Goal: Check status: Check status

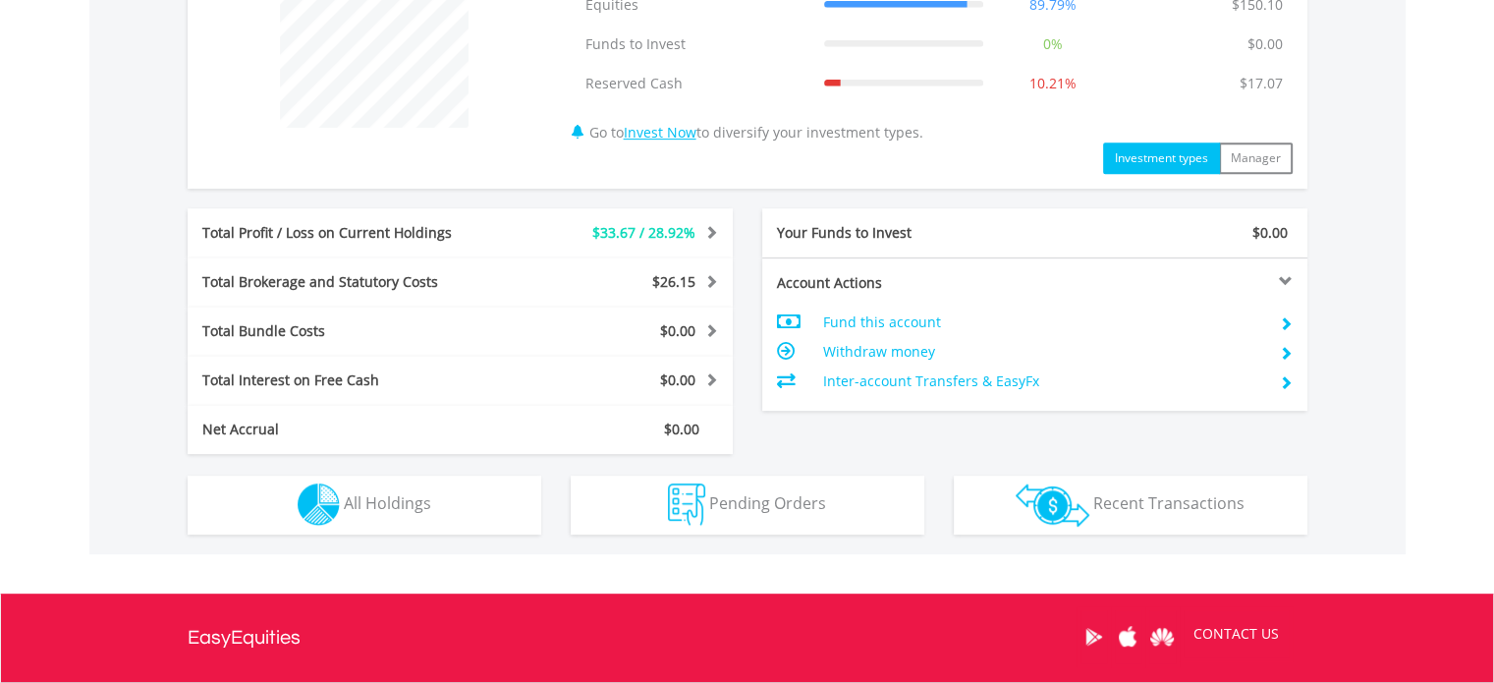
scroll to position [849, 0]
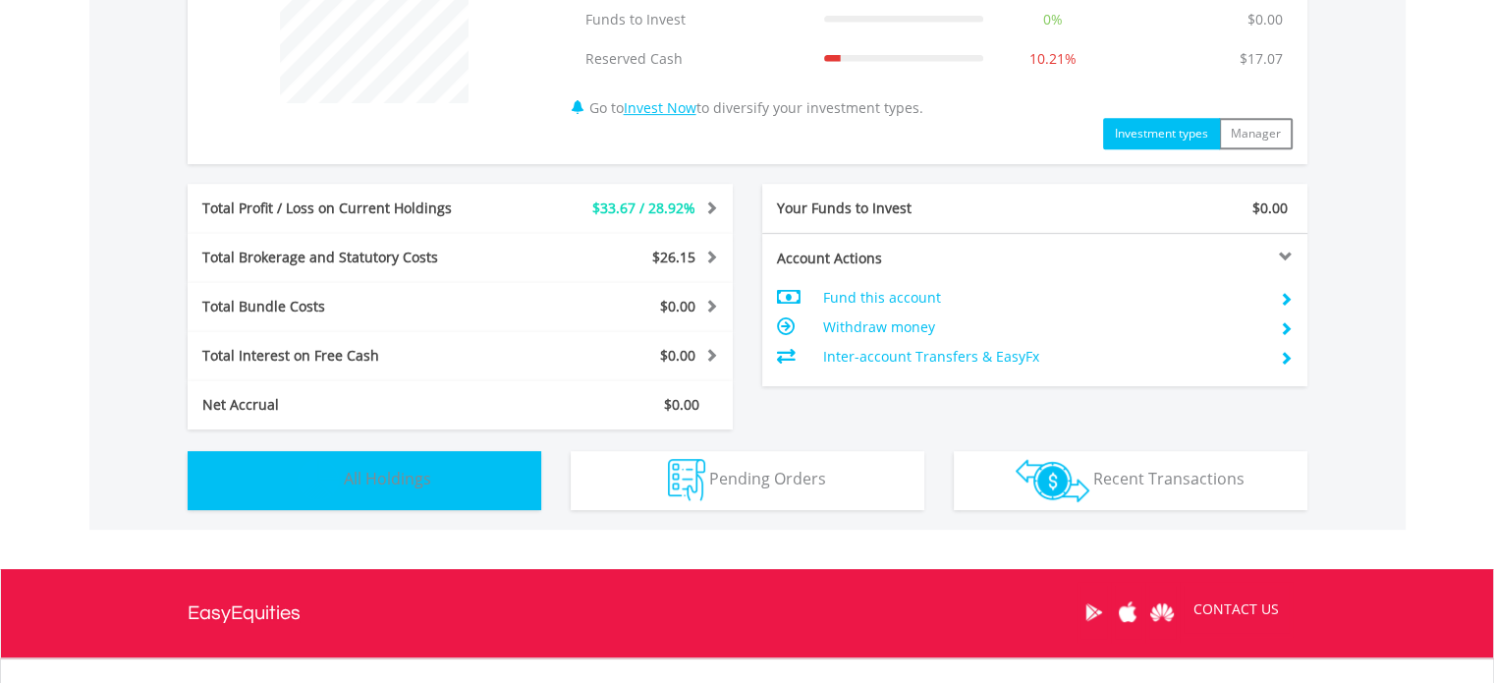
click at [412, 478] on span "All Holdings" at bounding box center [387, 479] width 87 height 22
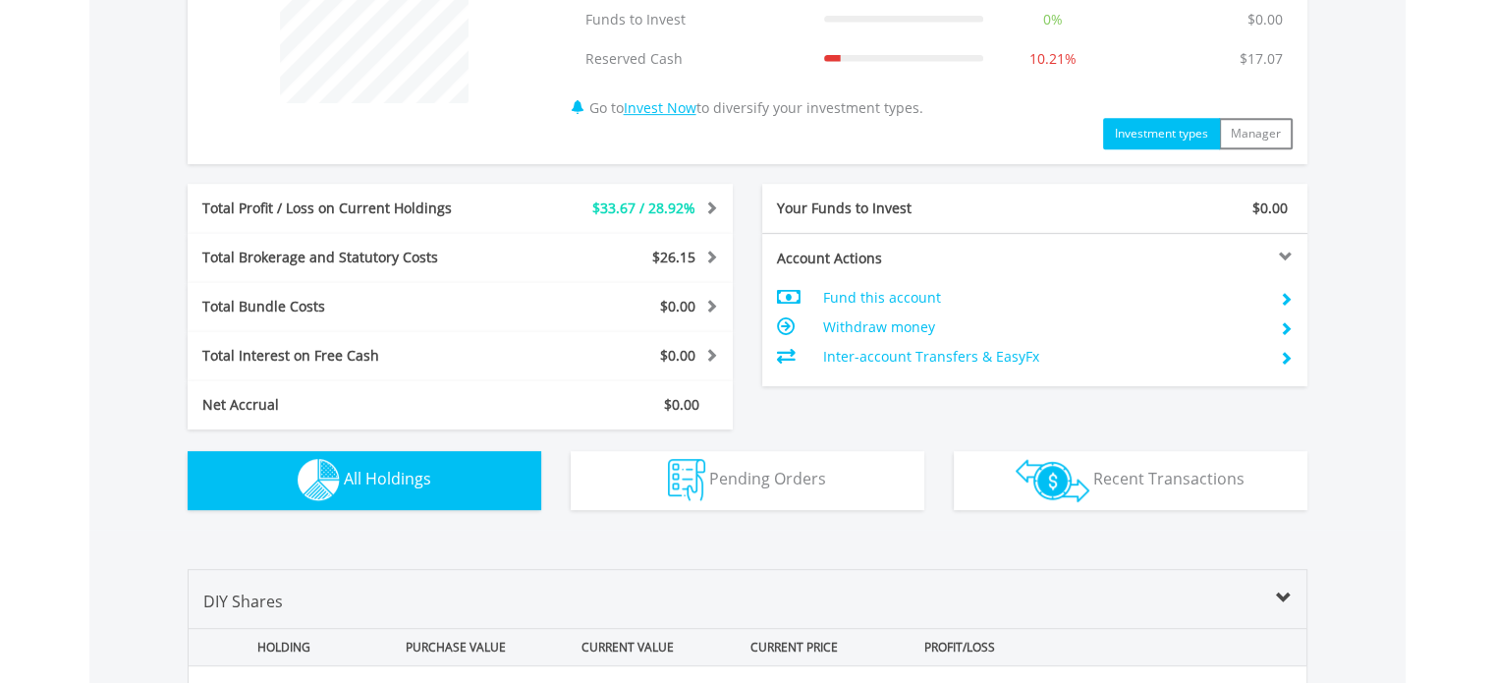
scroll to position [1293, 0]
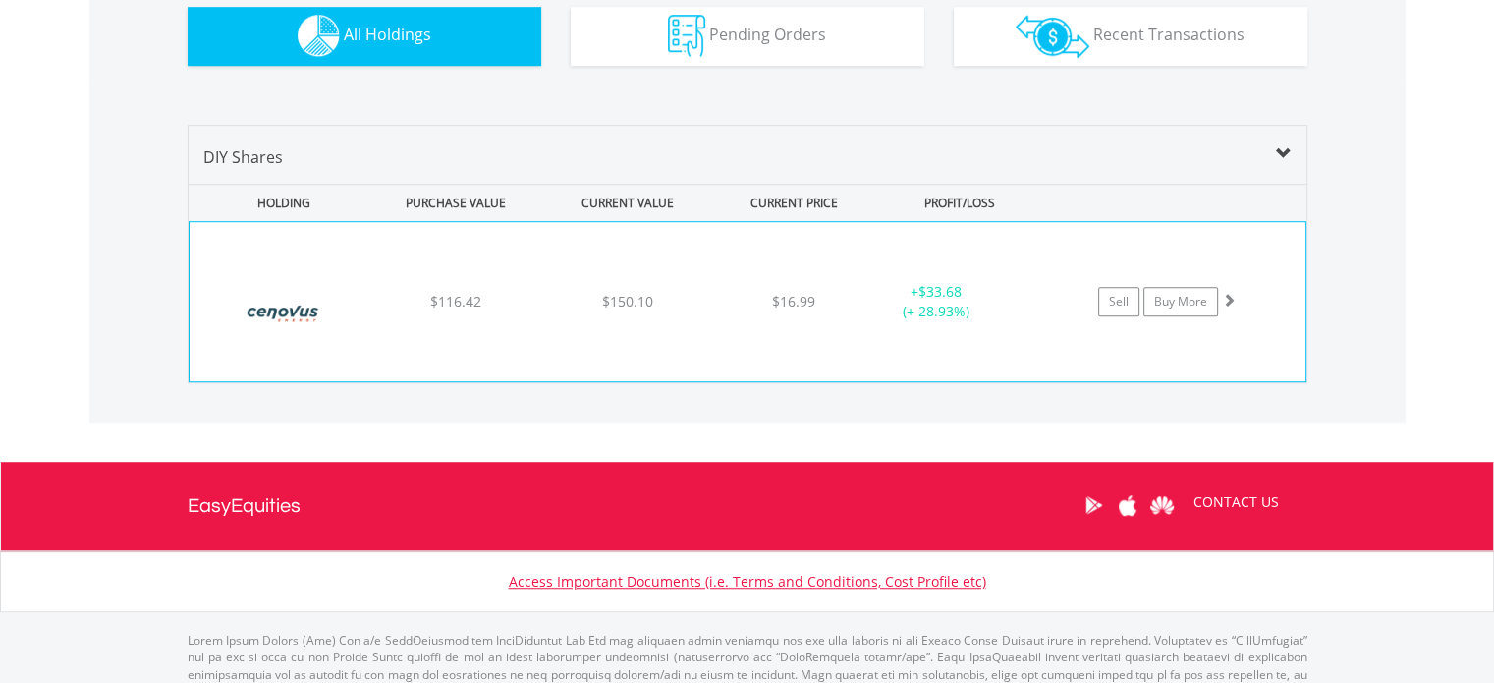
click at [1094, 249] on div "﻿ Cenovus Energy Inc $116.42 $150.10 $16.99 + $33.68 (+ 28.93%) Sell Buy More" at bounding box center [748, 301] width 1116 height 159
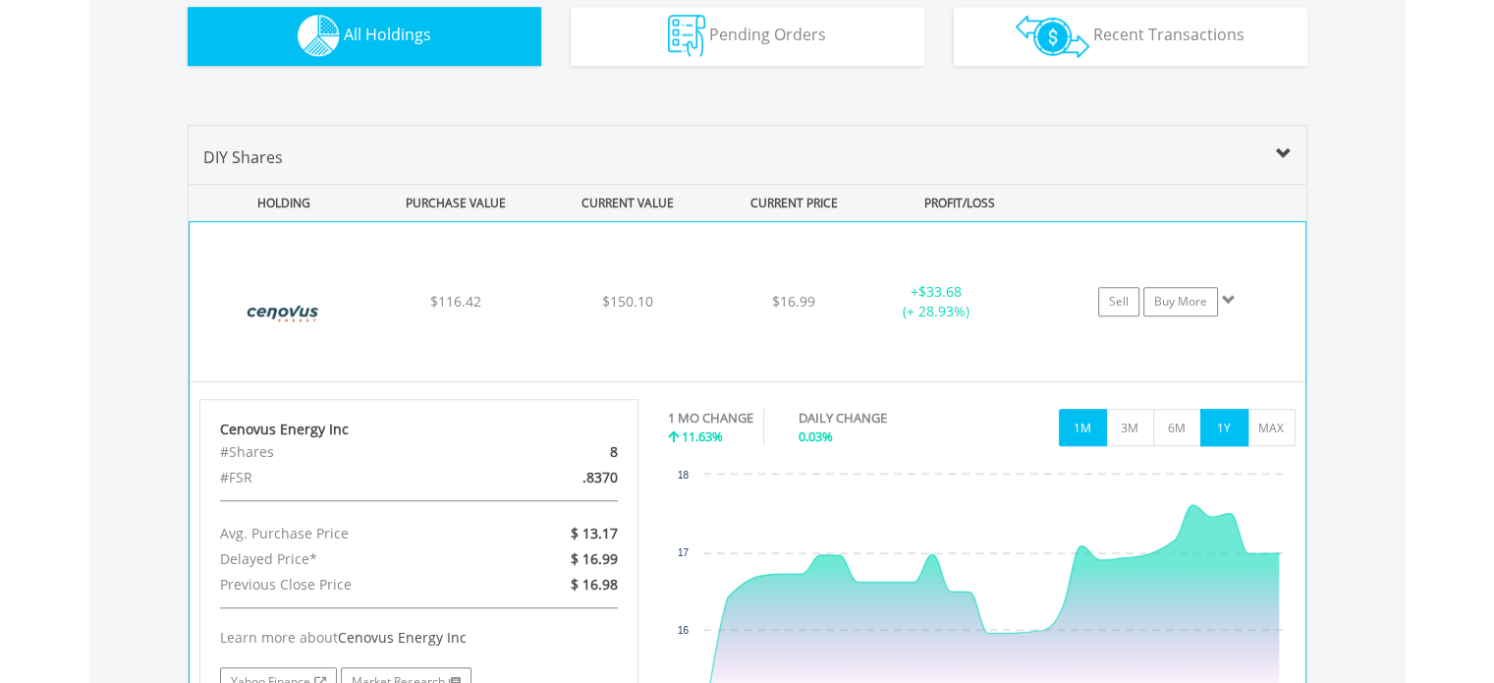
click at [1226, 427] on button "1Y" at bounding box center [1224, 427] width 48 height 37
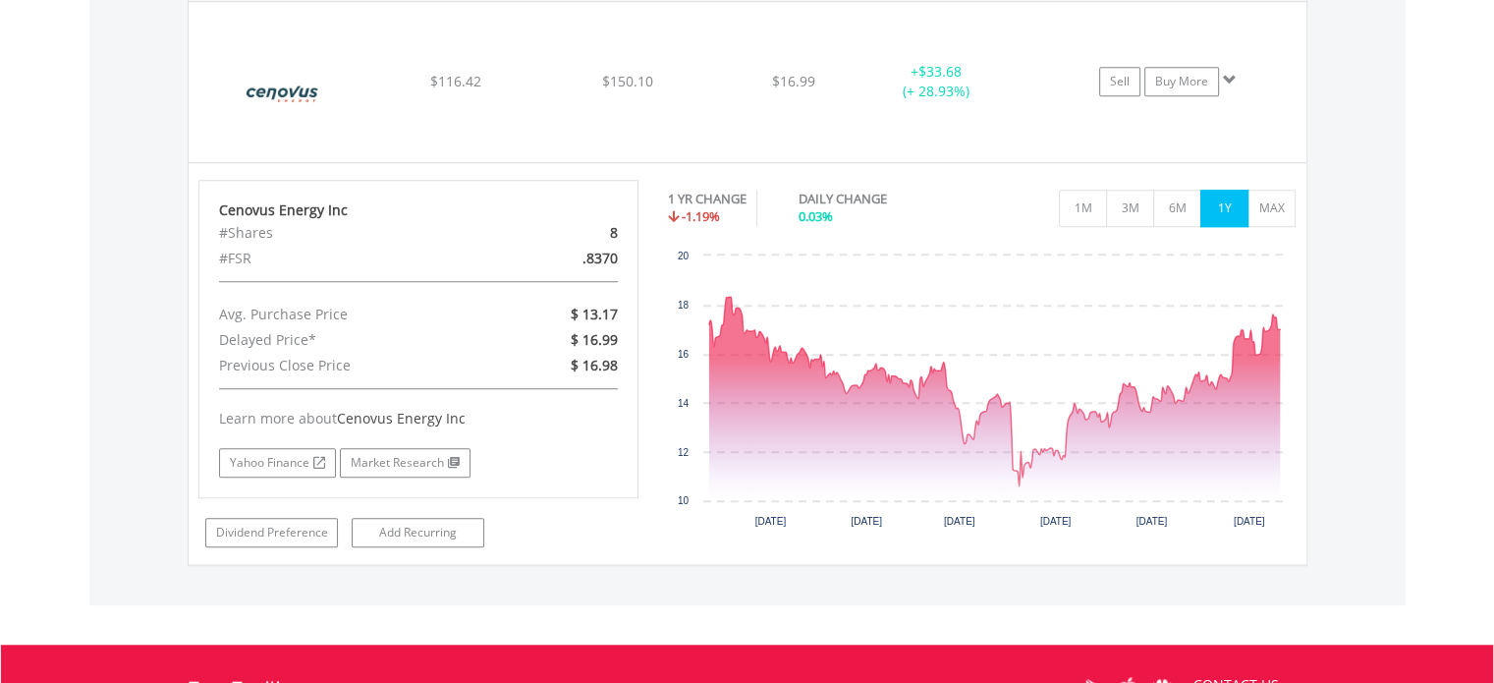
scroll to position [1516, 0]
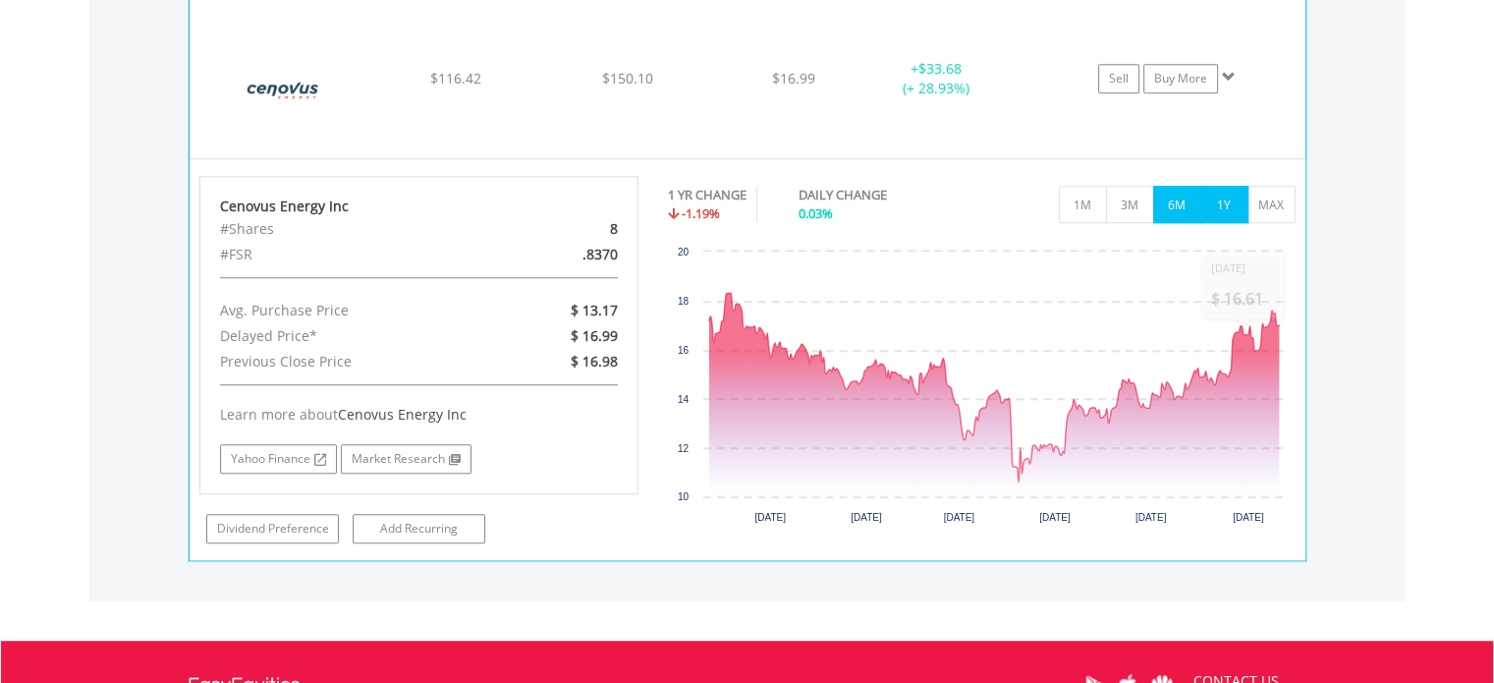
click at [1177, 206] on button "6M" at bounding box center [1177, 204] width 48 height 37
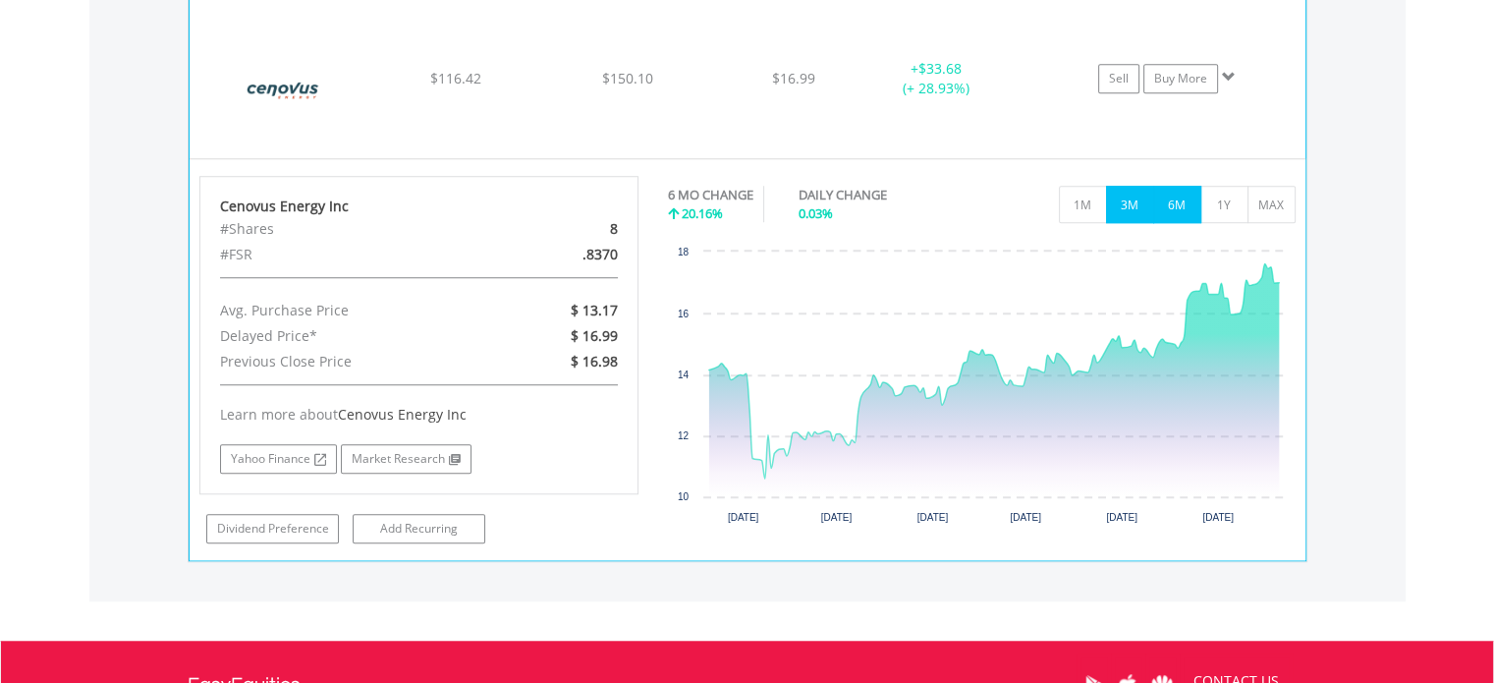
click at [1129, 197] on button "3M" at bounding box center [1130, 204] width 48 height 37
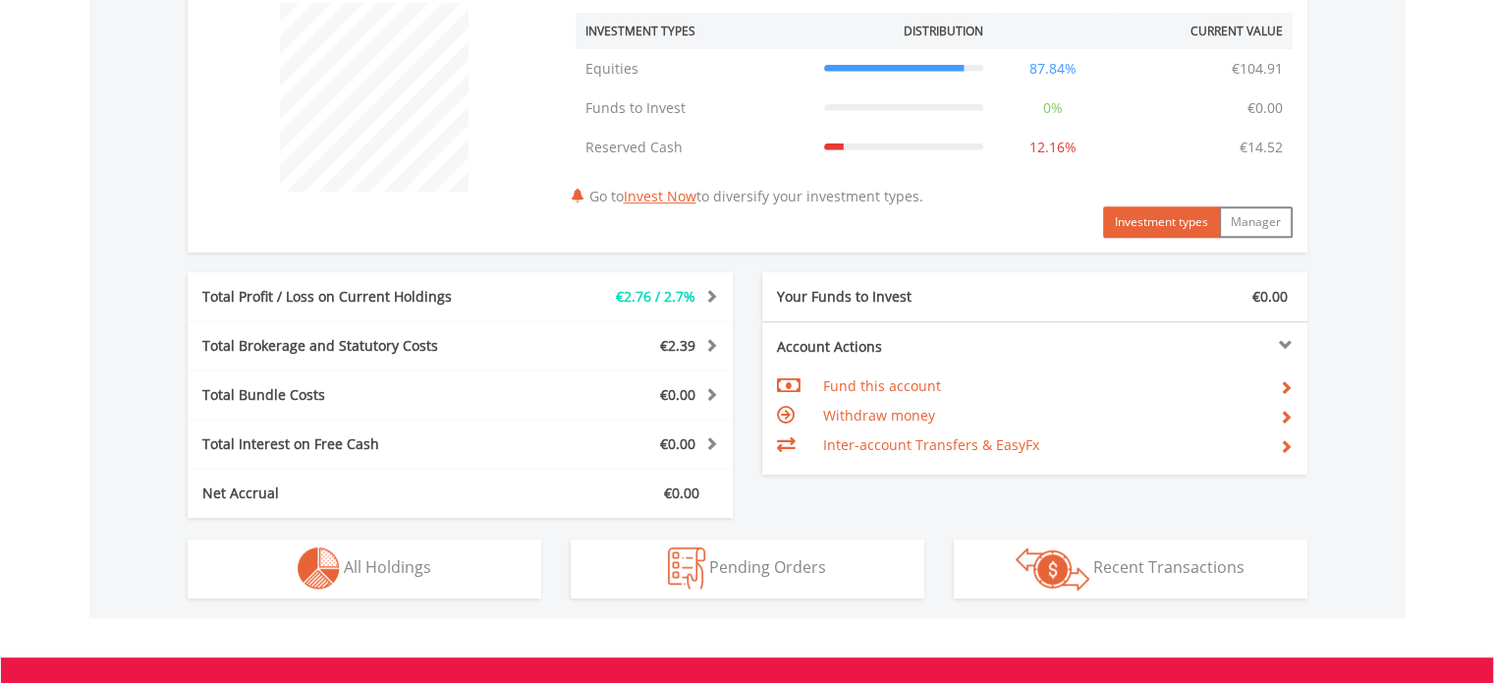
scroll to position [777, 0]
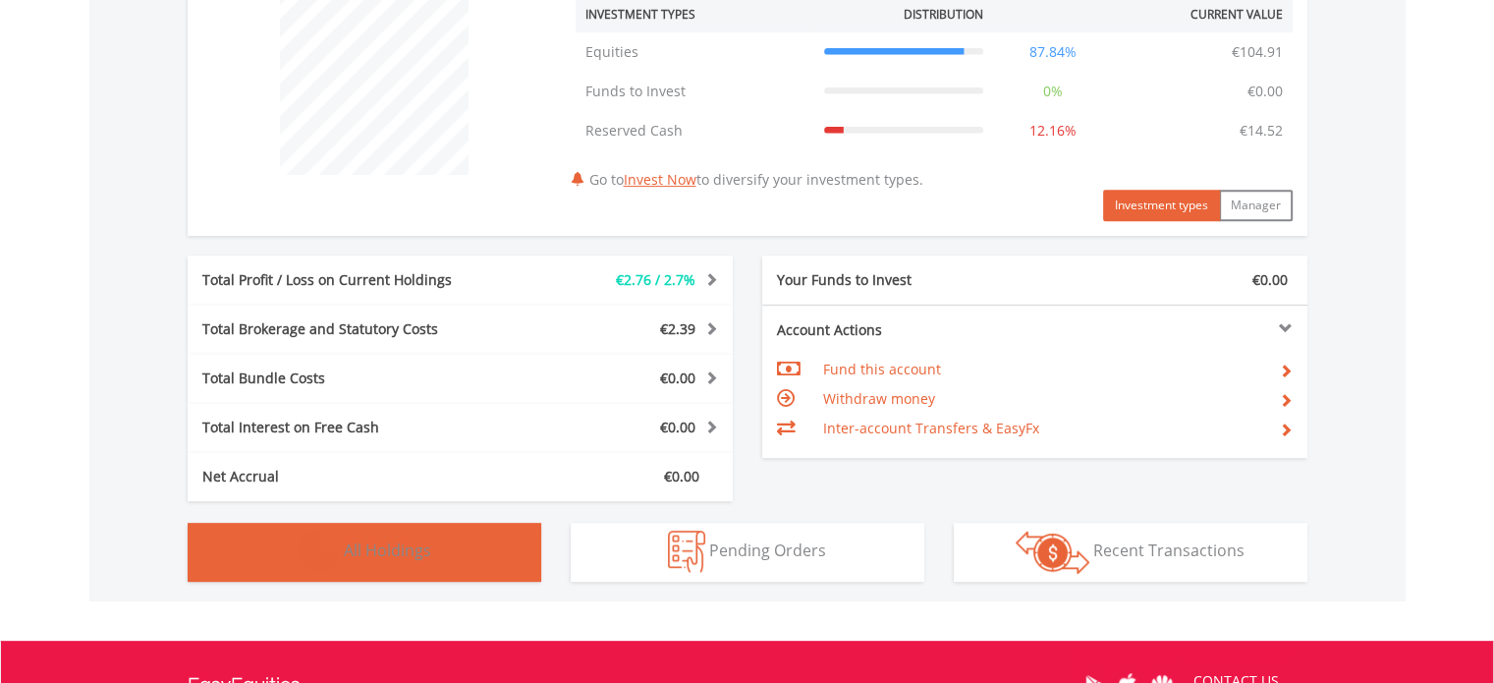
click at [482, 550] on button "Holdings All Holdings" at bounding box center [365, 552] width 354 height 59
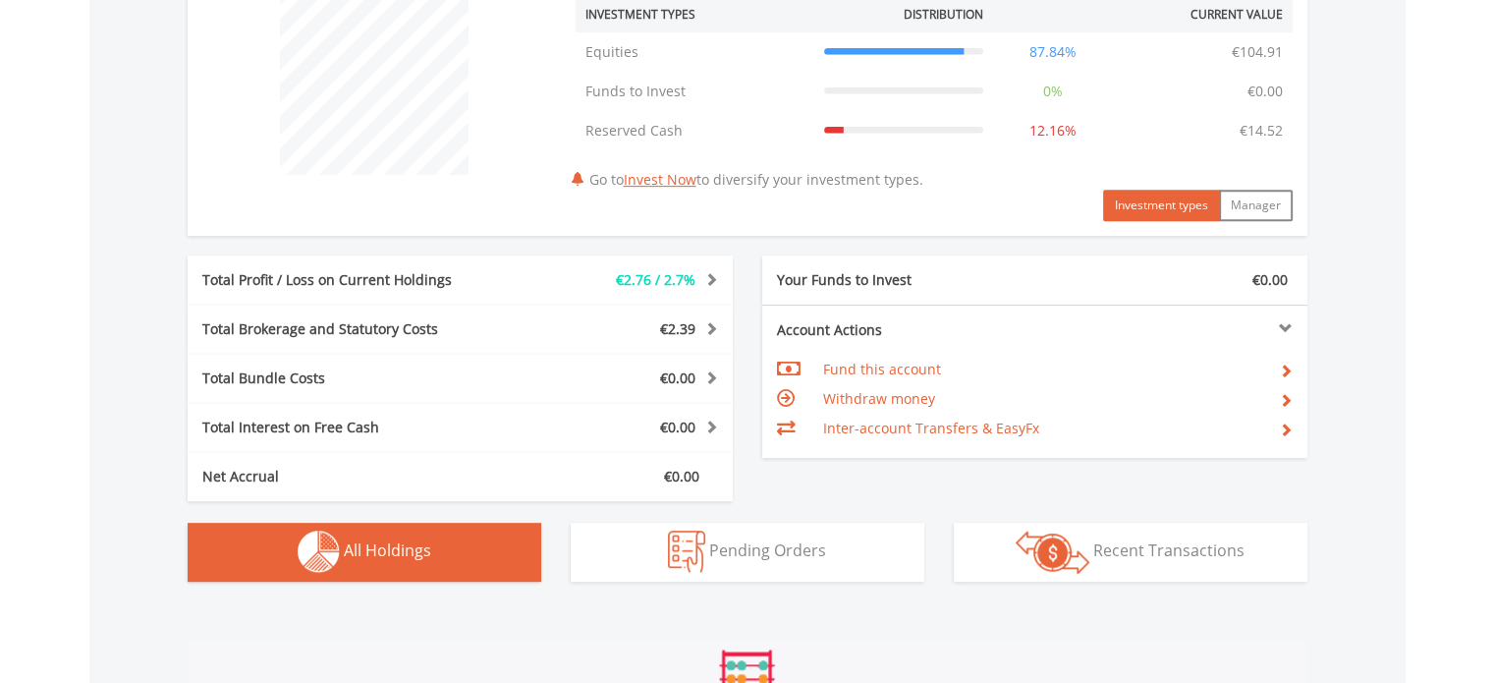
scroll to position [1340, 0]
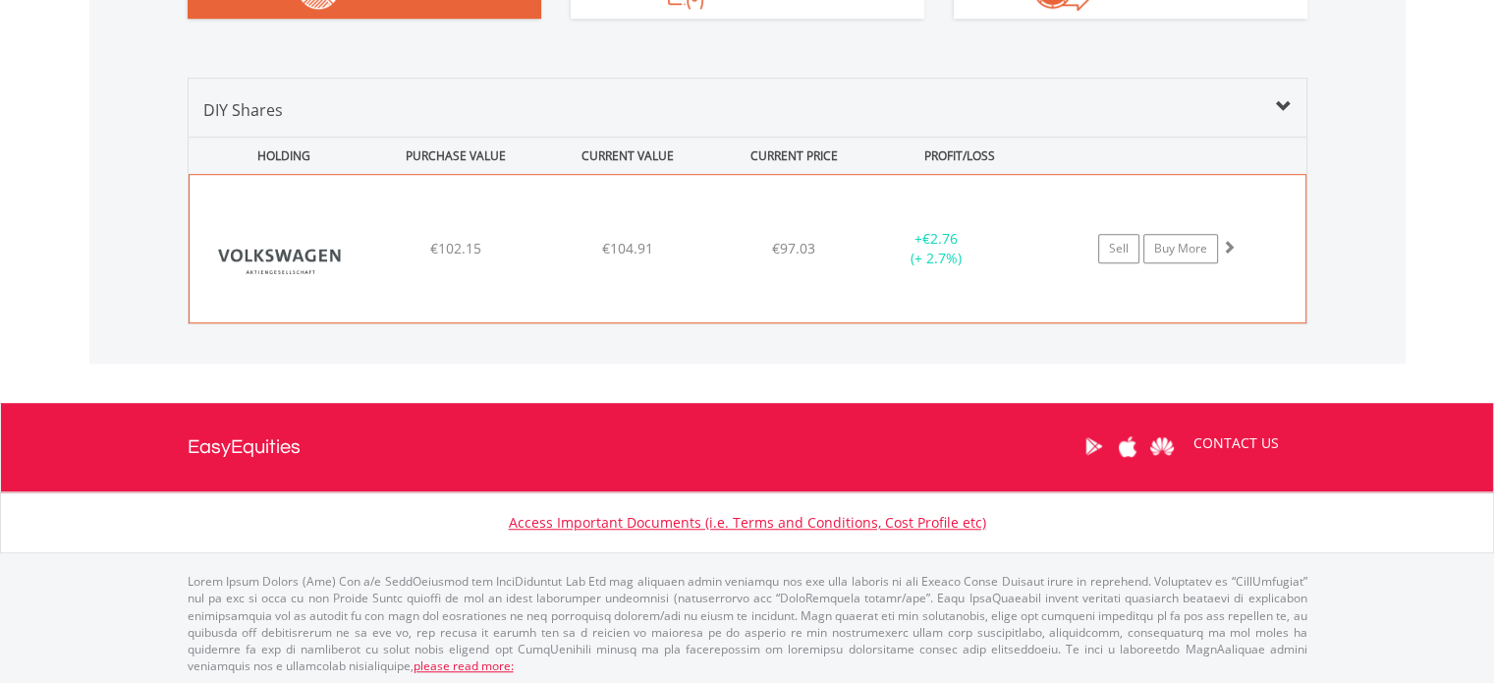
click at [986, 233] on div "+ €2.76 (+ 2.7%)" at bounding box center [934, 248] width 147 height 39
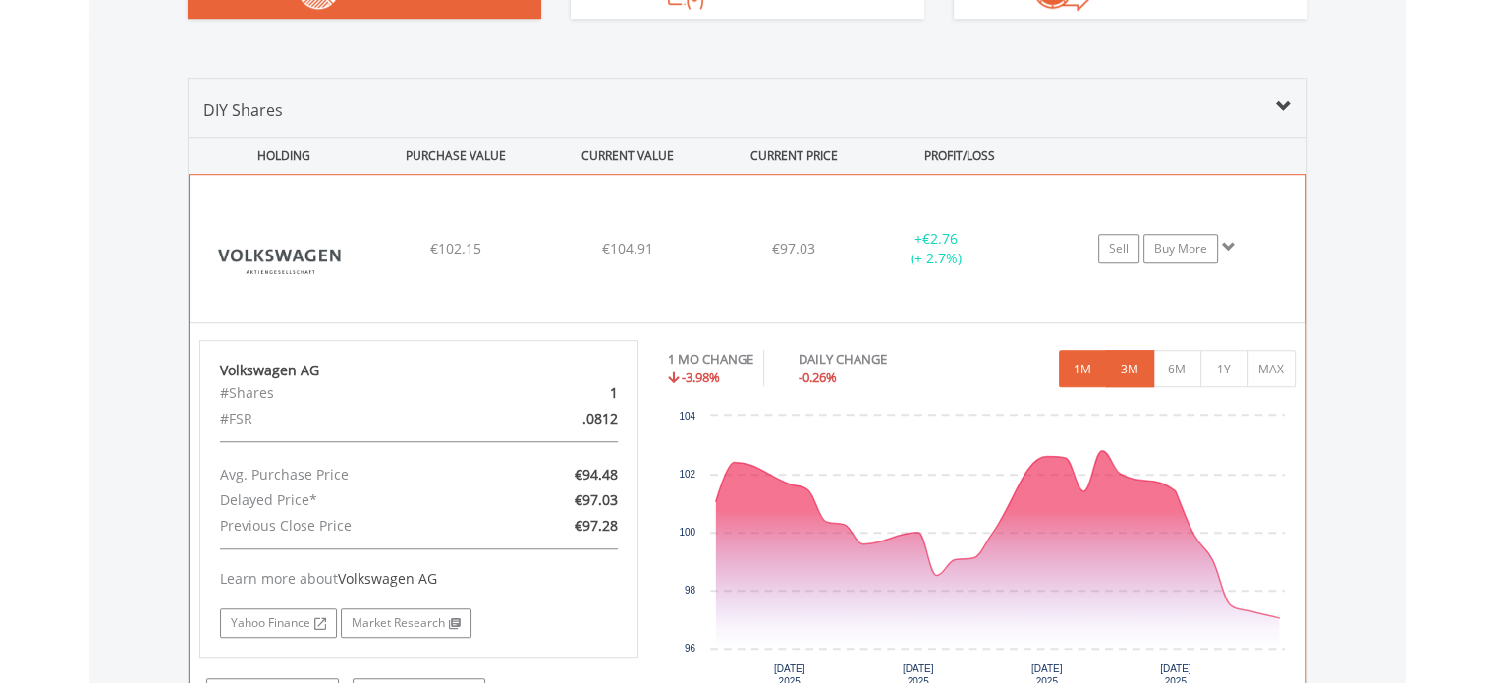
click at [1134, 365] on button "3M" at bounding box center [1130, 368] width 48 height 37
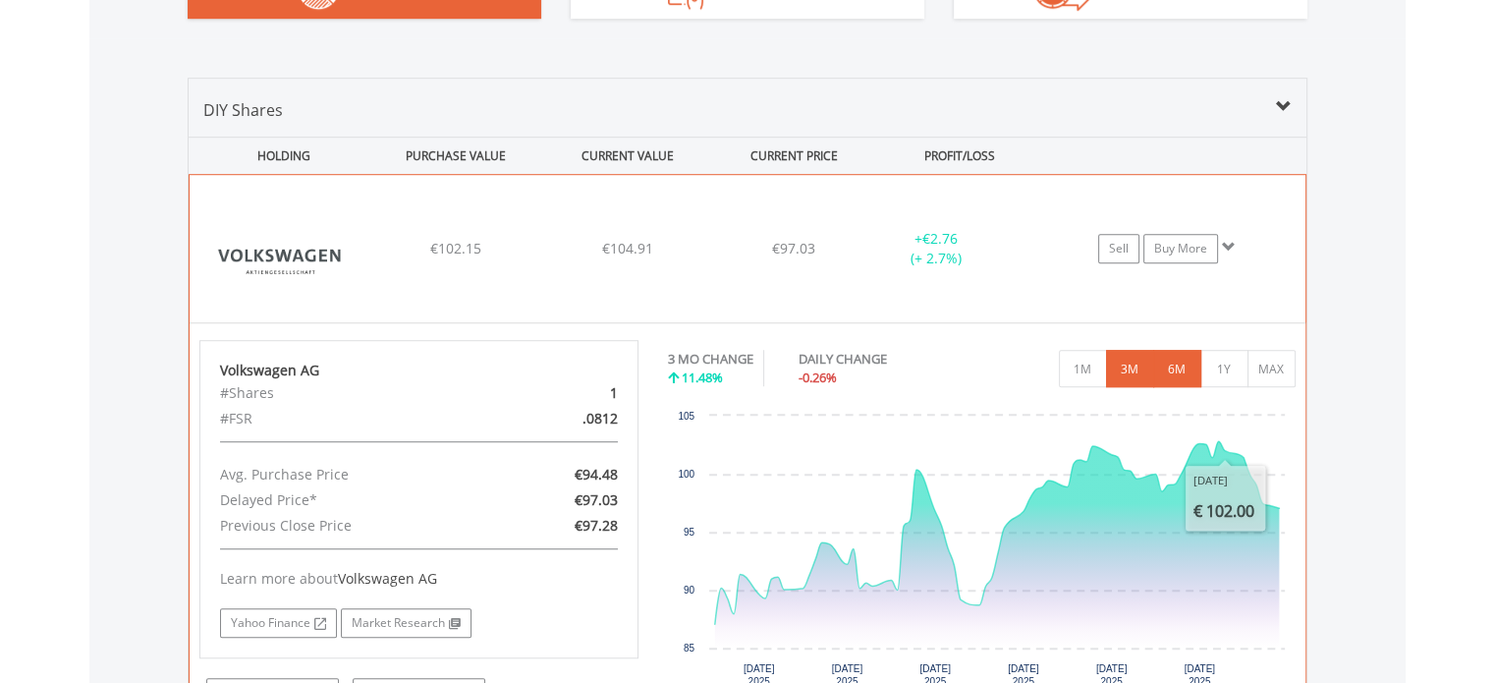
click at [1186, 372] on button "6M" at bounding box center [1177, 368] width 48 height 37
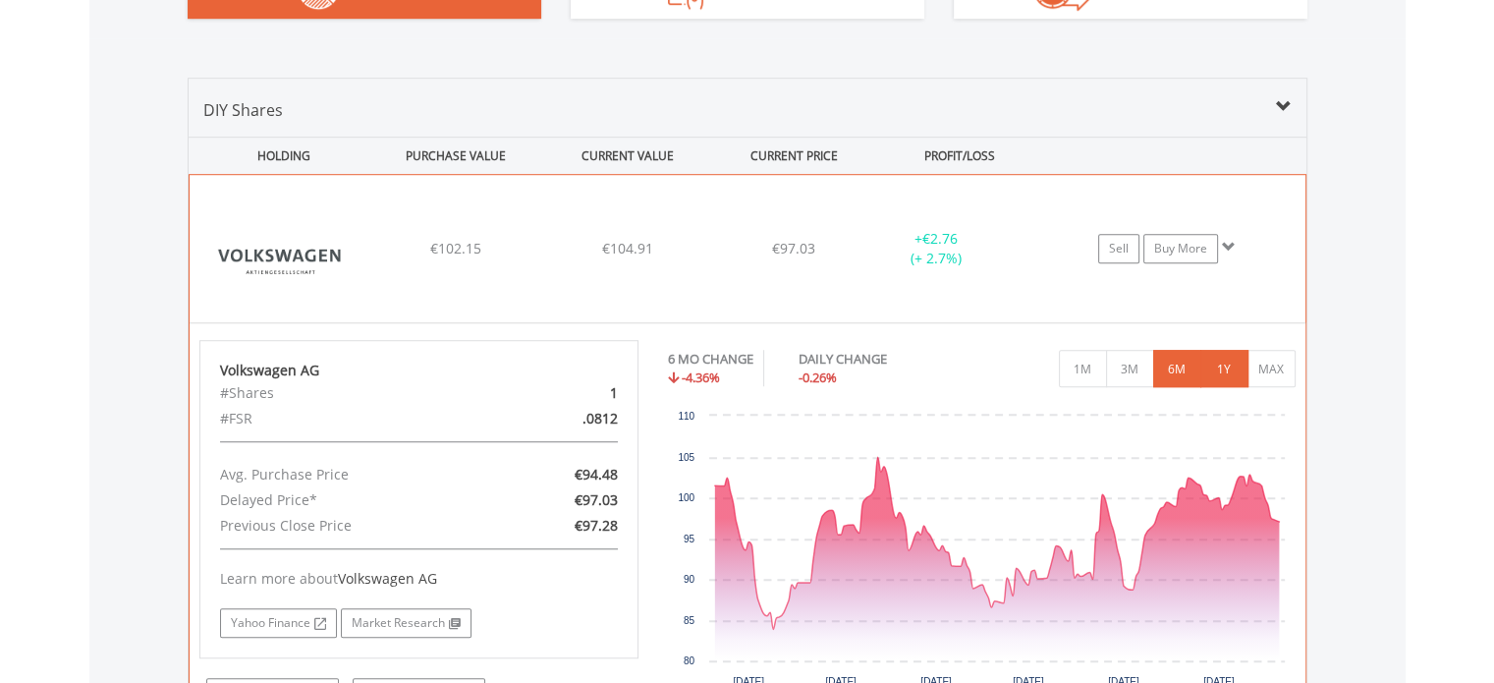
click at [1222, 365] on button "1Y" at bounding box center [1224, 368] width 48 height 37
